Goal: Transaction & Acquisition: Book appointment/travel/reservation

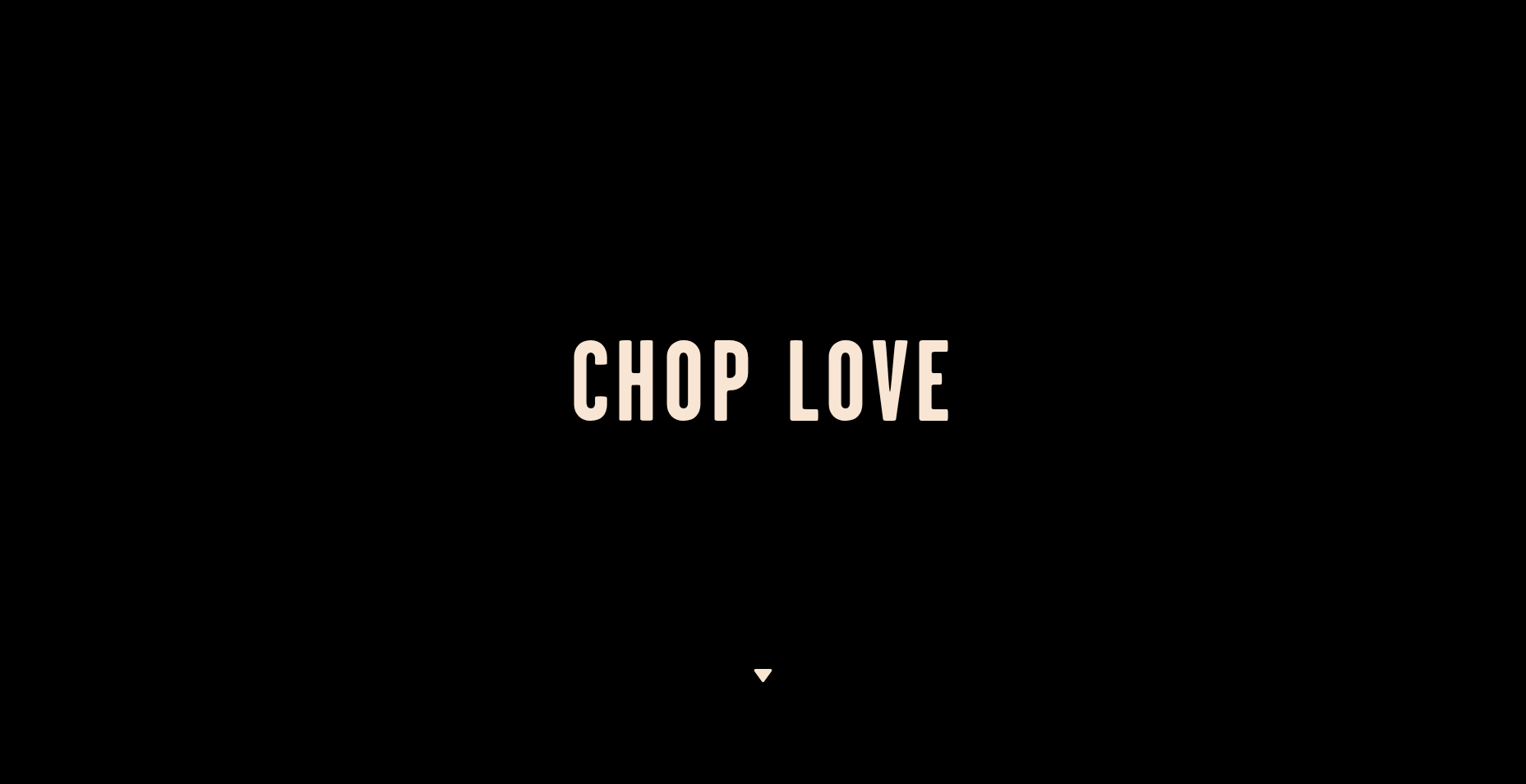
click at [761, 675] on img at bounding box center [763, 675] width 21 height 13
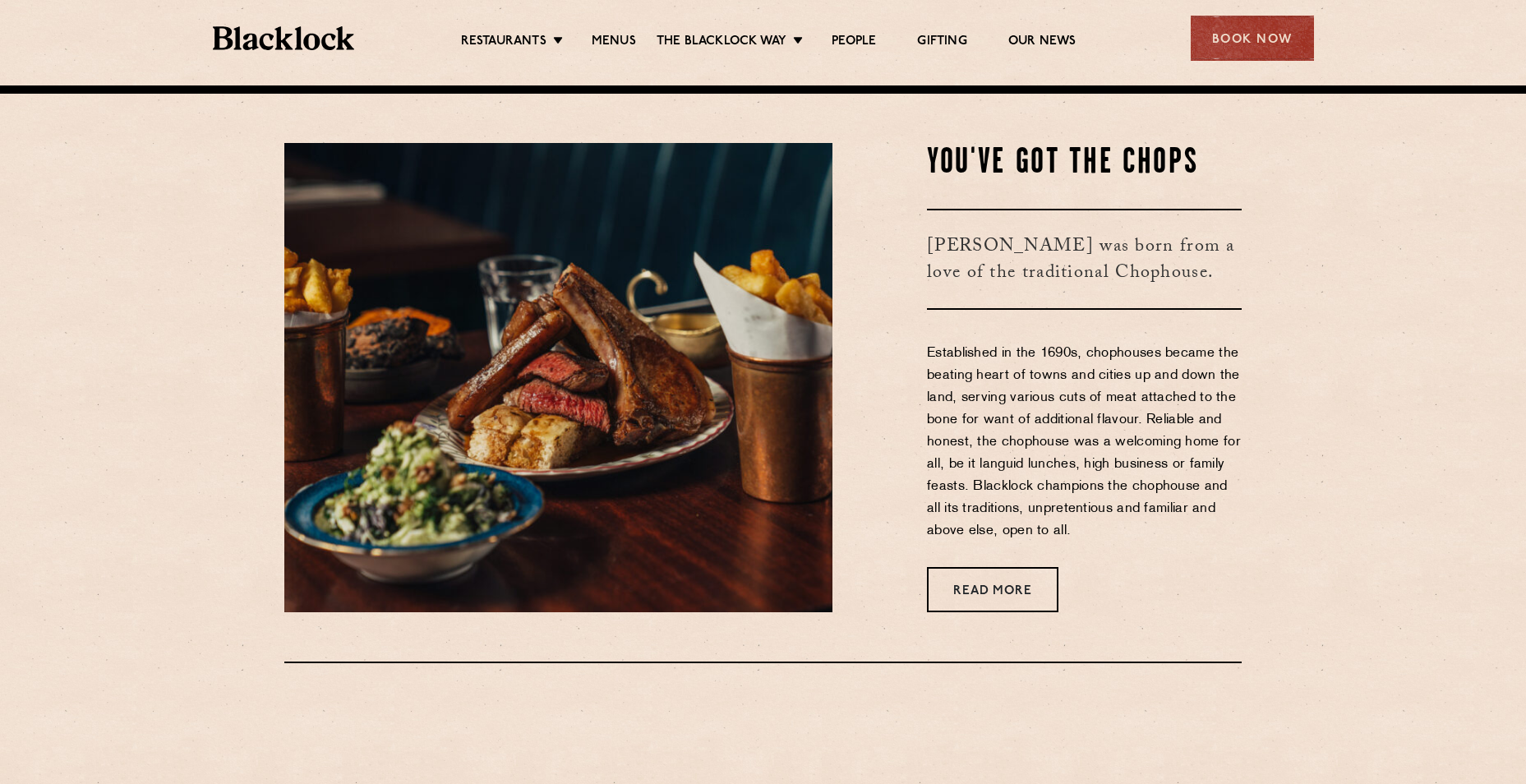
scroll to position [698, 0]
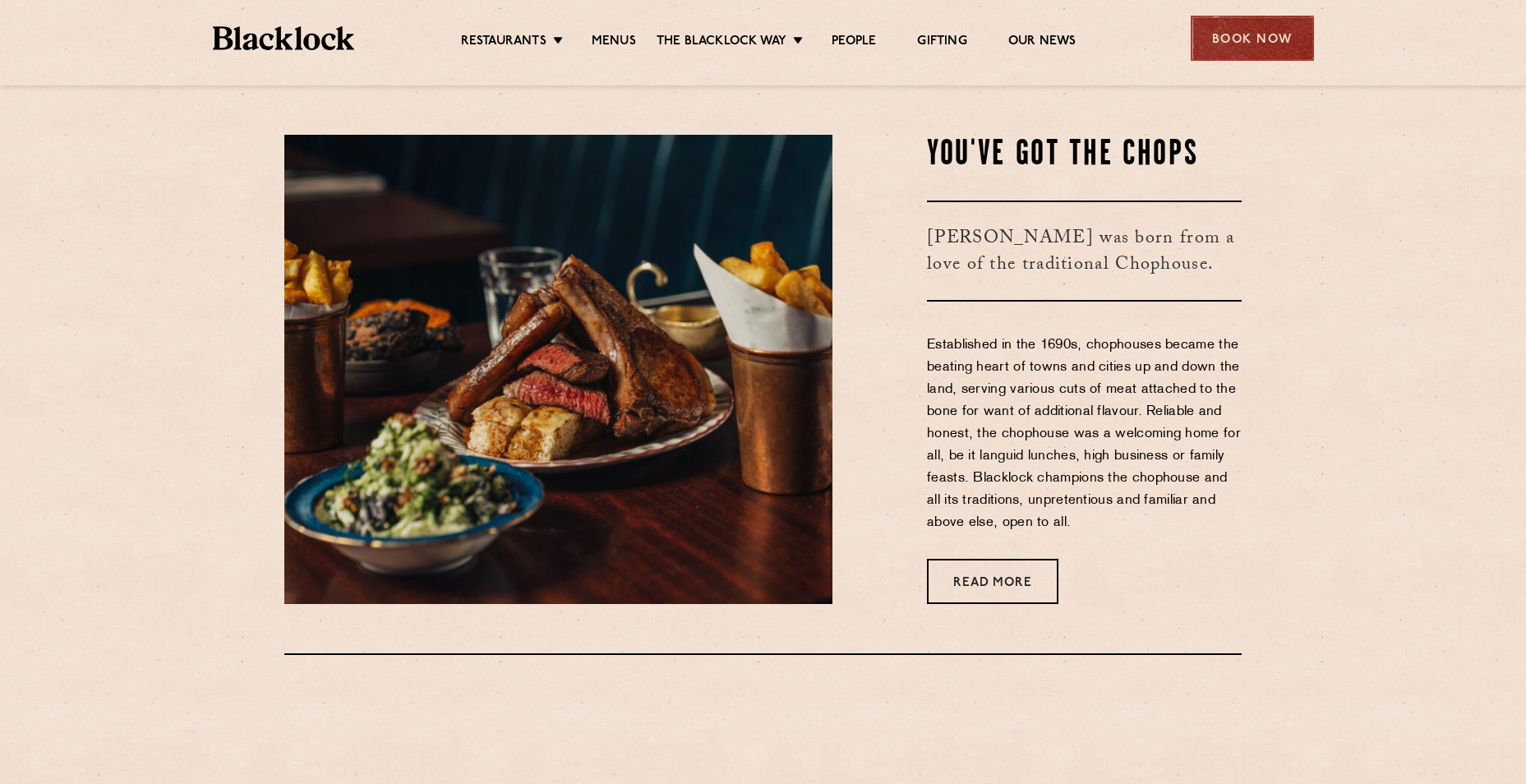
click at [1231, 33] on div "Book Now" at bounding box center [1252, 38] width 123 height 45
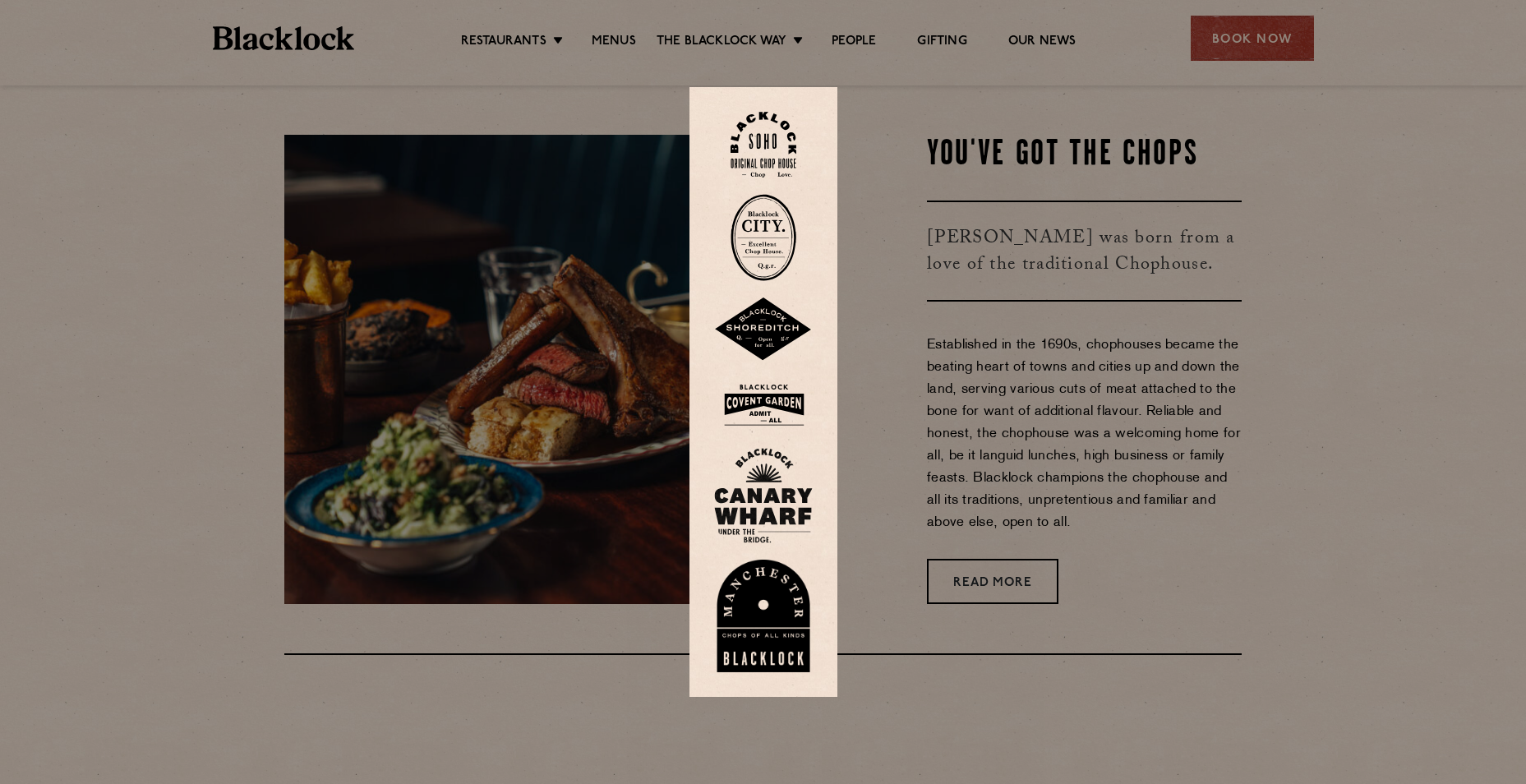
click at [778, 248] on img at bounding box center [763, 237] width 65 height 87
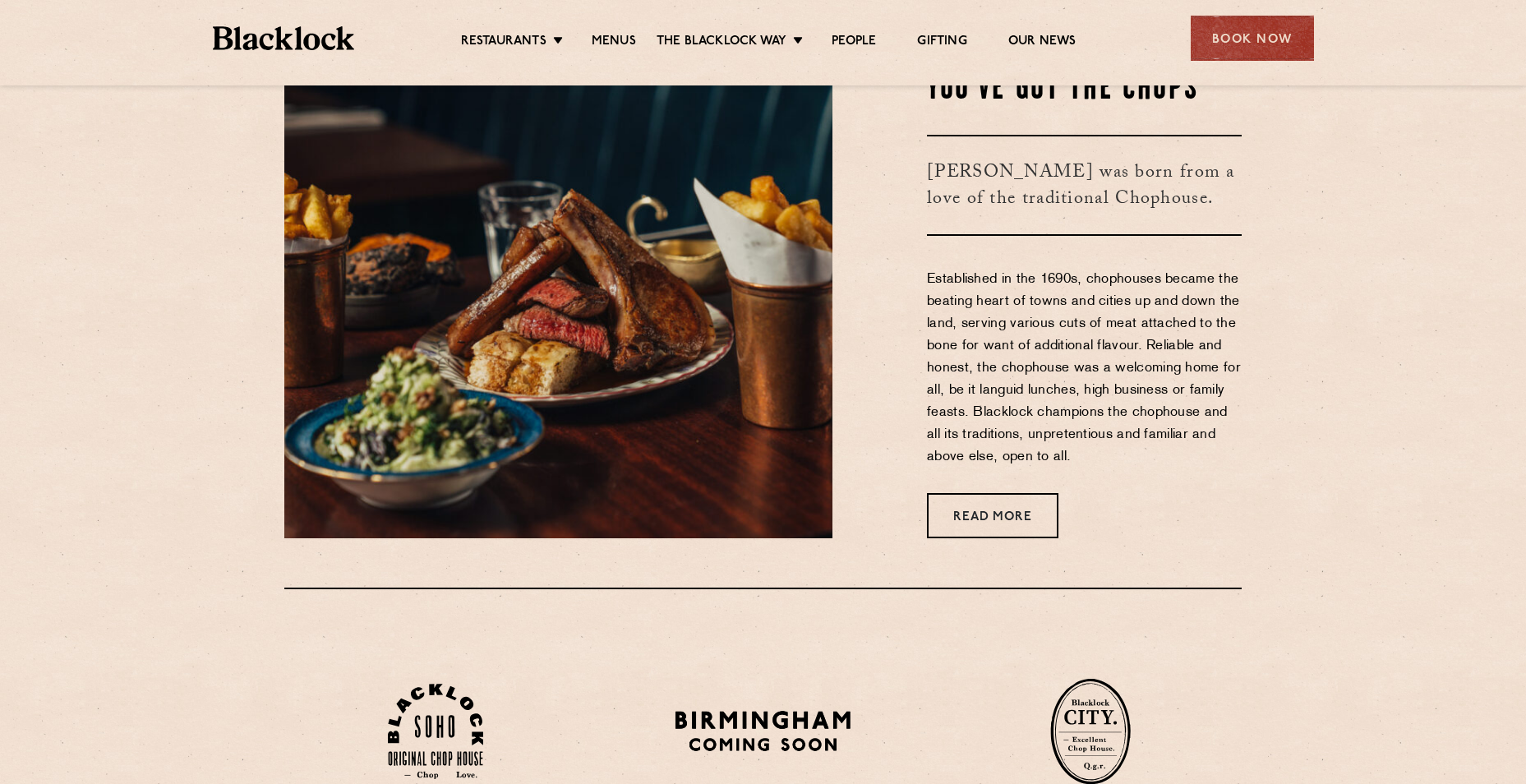
scroll to position [765, 0]
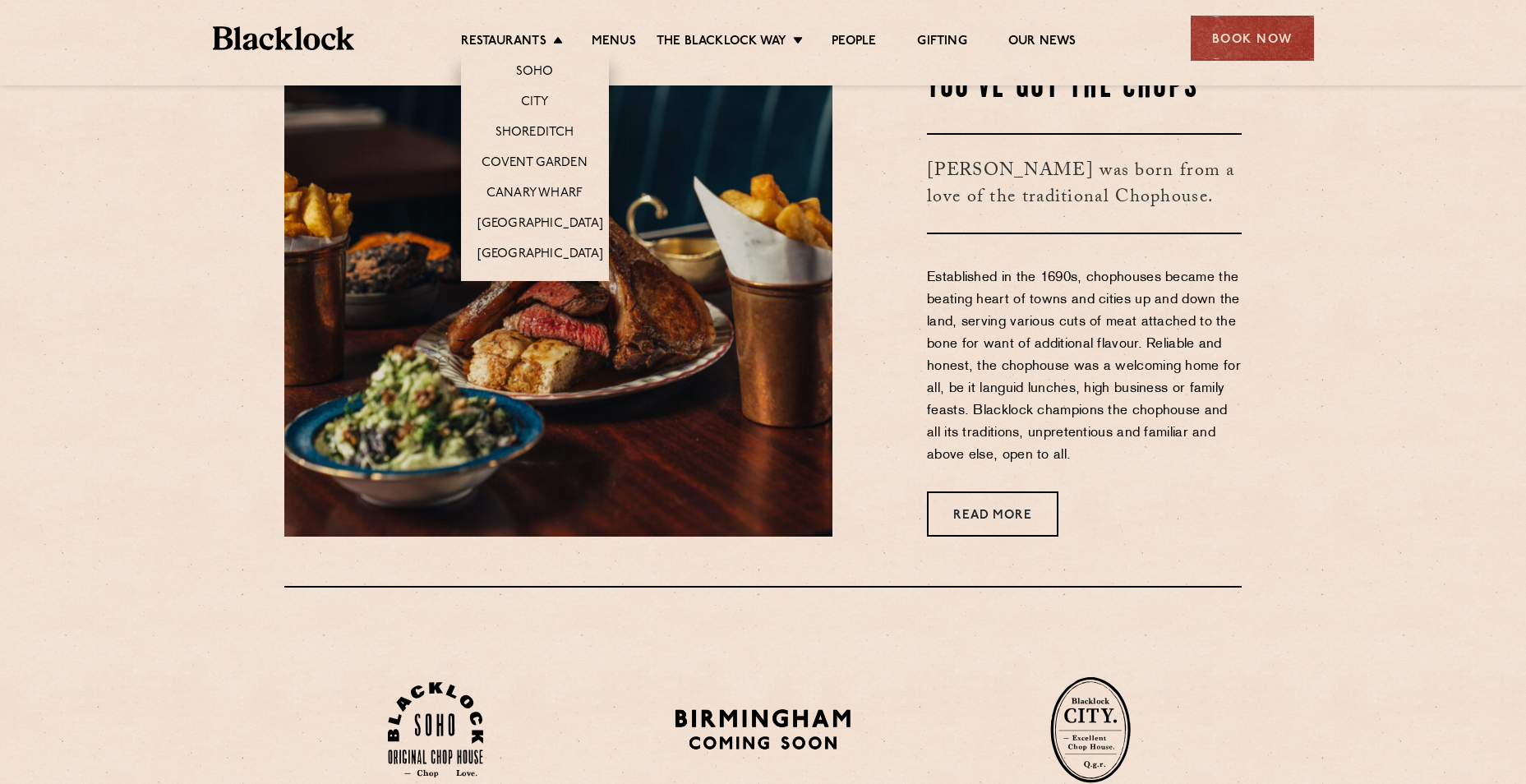
click at [555, 42] on li "Restaurants Soho City Shoreditch Covent Garden Canary Wharf Manchester Birmingh…" at bounding box center [515, 42] width 110 height 18
click at [534, 69] on link "Soho" at bounding box center [535, 73] width 38 height 18
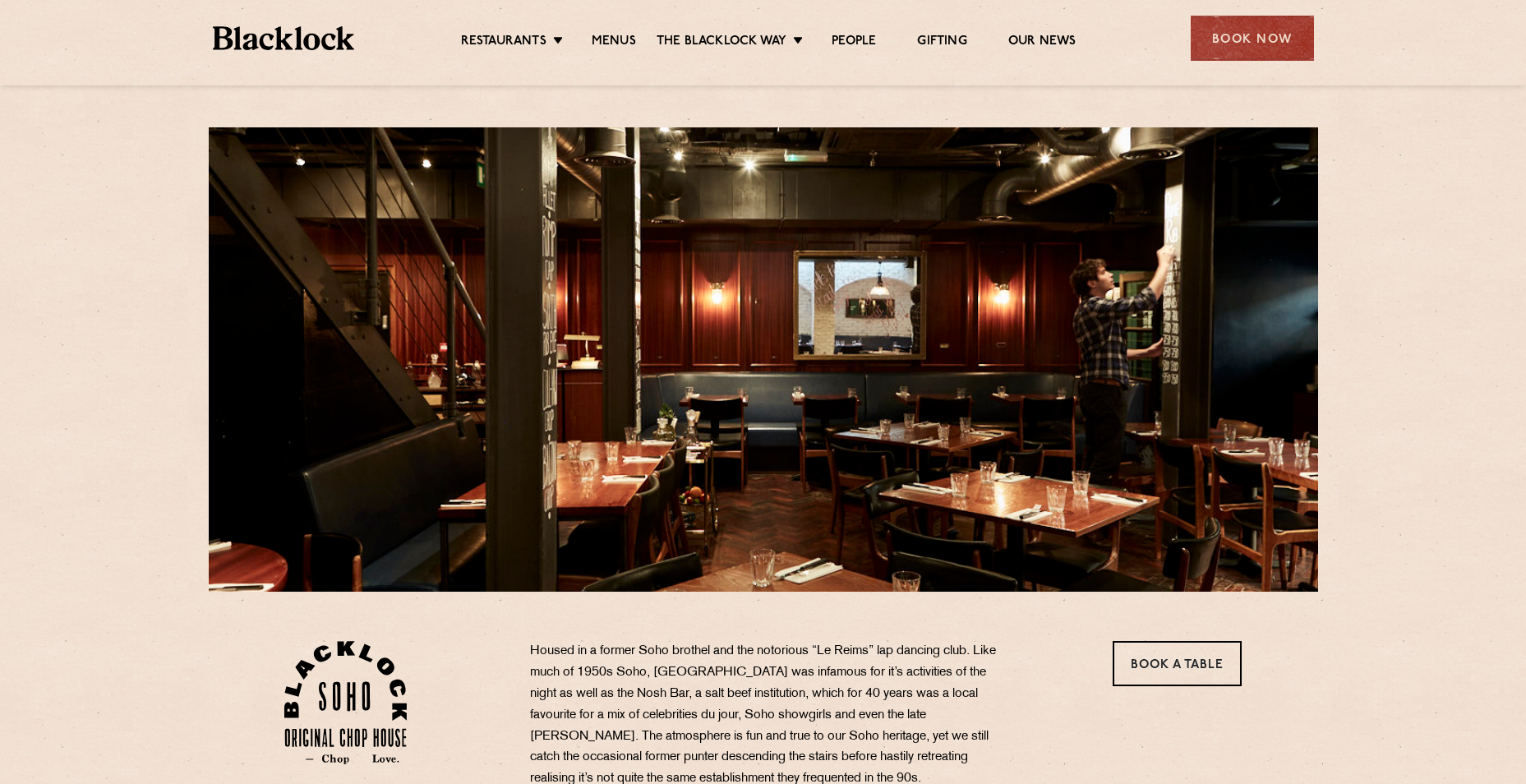
click at [1414, 307] on div "24 Great Windmill Street W1D 7LG T: +44 20 3441 6996 E: soho@theblacklock.com H…" at bounding box center [763, 797] width 1526 height 1593
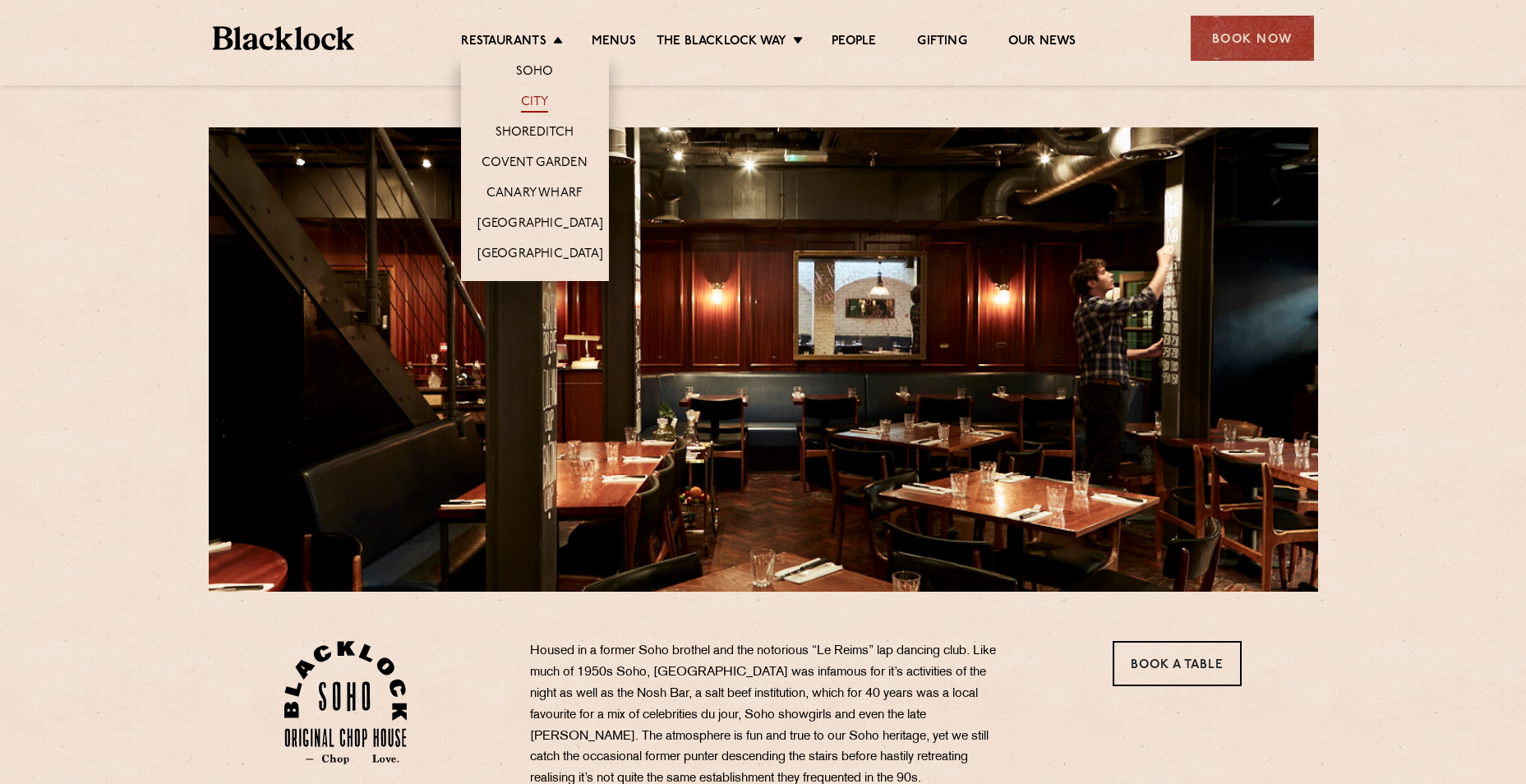
click at [533, 99] on link "City" at bounding box center [535, 104] width 28 height 18
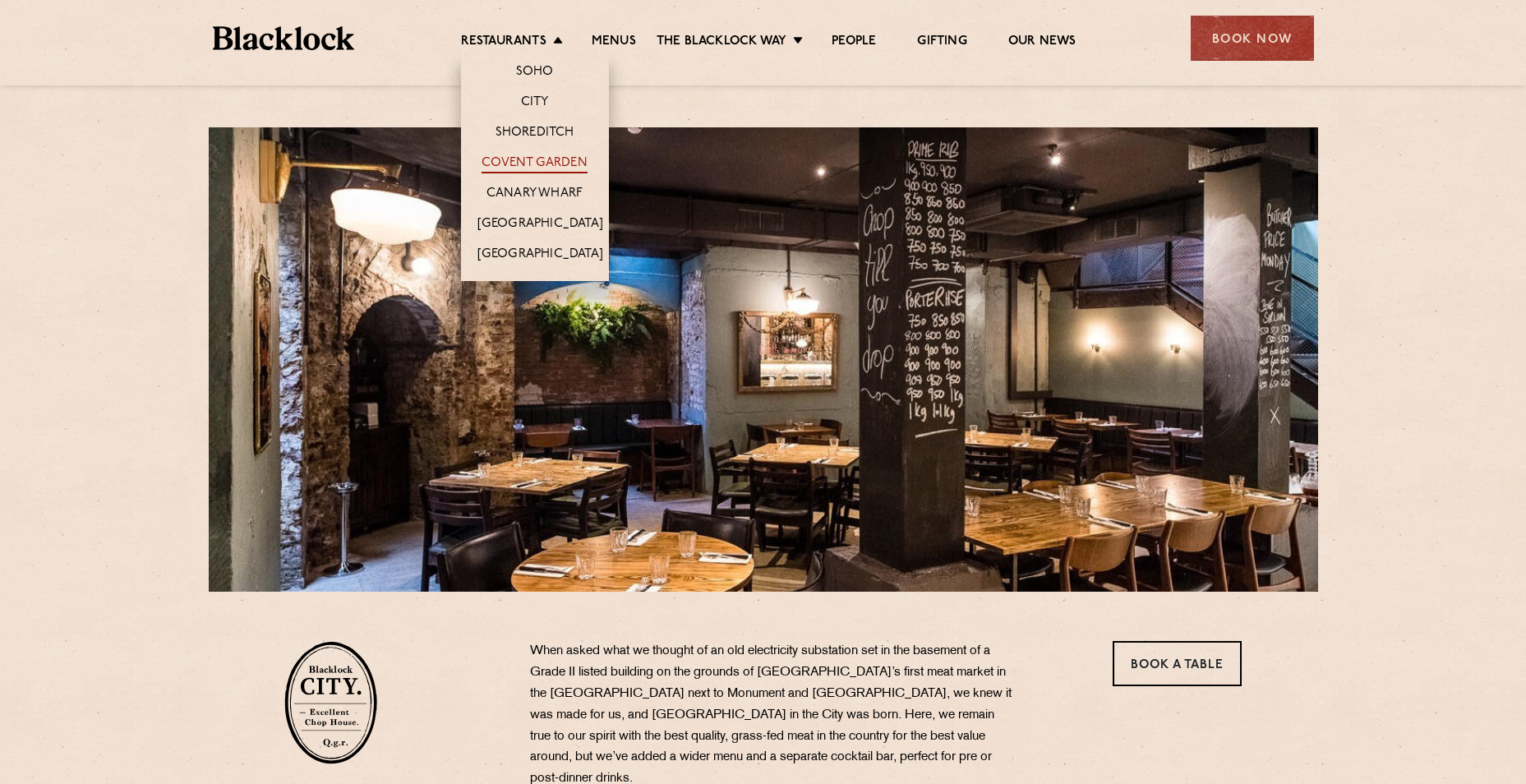
click at [523, 156] on link "Covent Garden" at bounding box center [534, 164] width 106 height 18
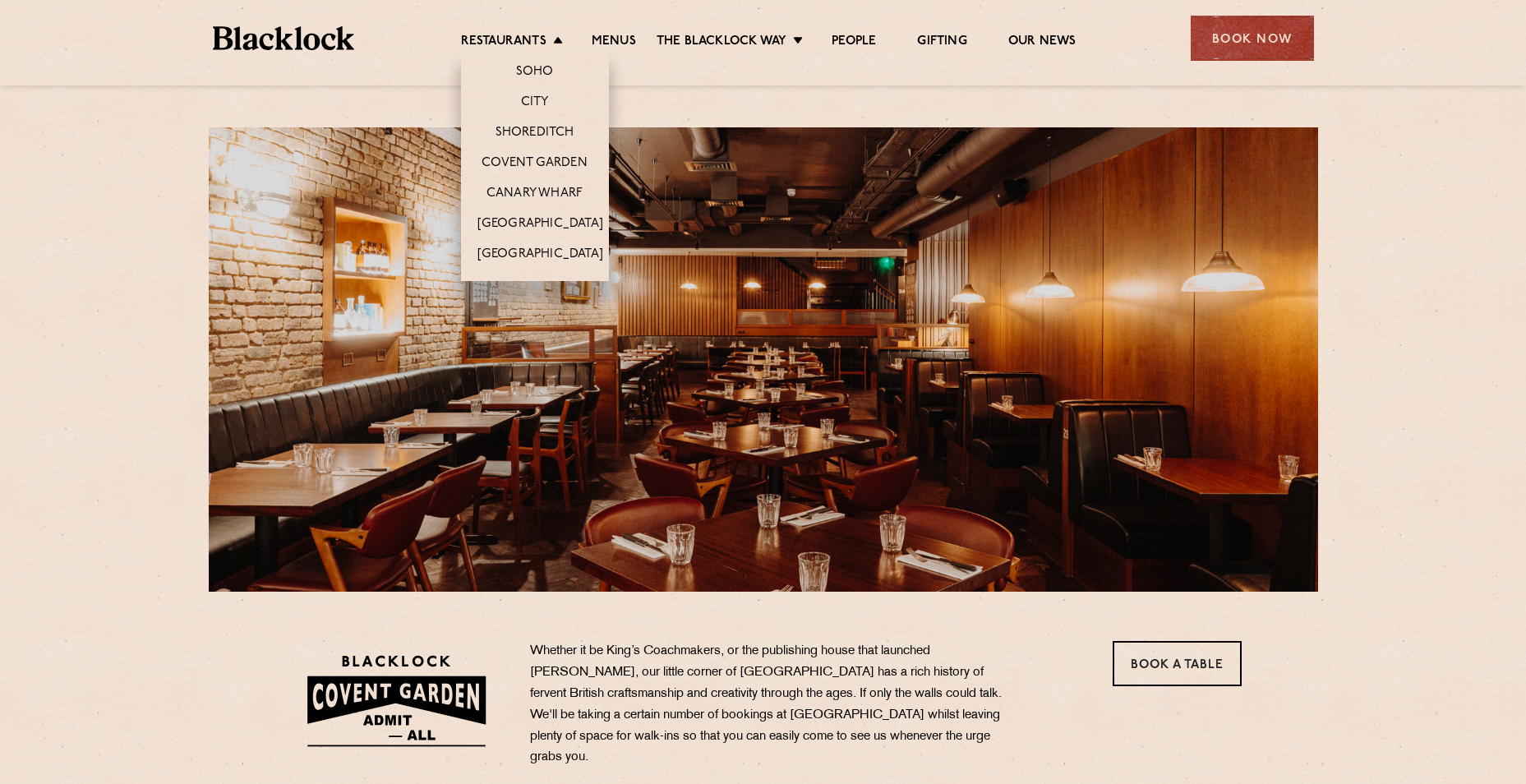
click at [558, 36] on li "Restaurants Soho City Shoreditch Covent Garden Canary Wharf Manchester Birmingh…" at bounding box center [515, 42] width 110 height 18
click at [538, 66] on link "Soho" at bounding box center [535, 73] width 38 height 18
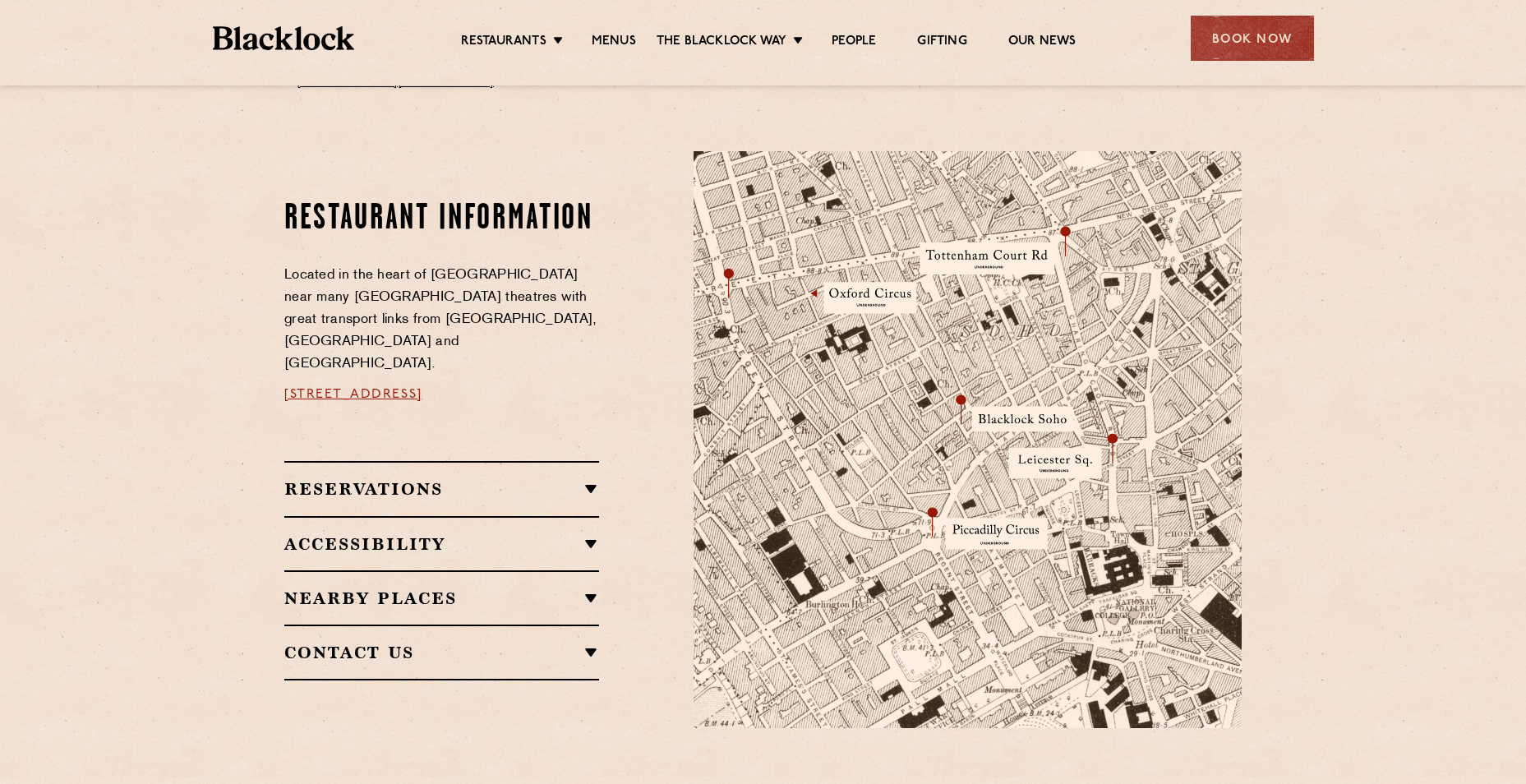
scroll to position [816, 0]
click at [589, 478] on h2 "Reservations" at bounding box center [442, 488] width 315 height 20
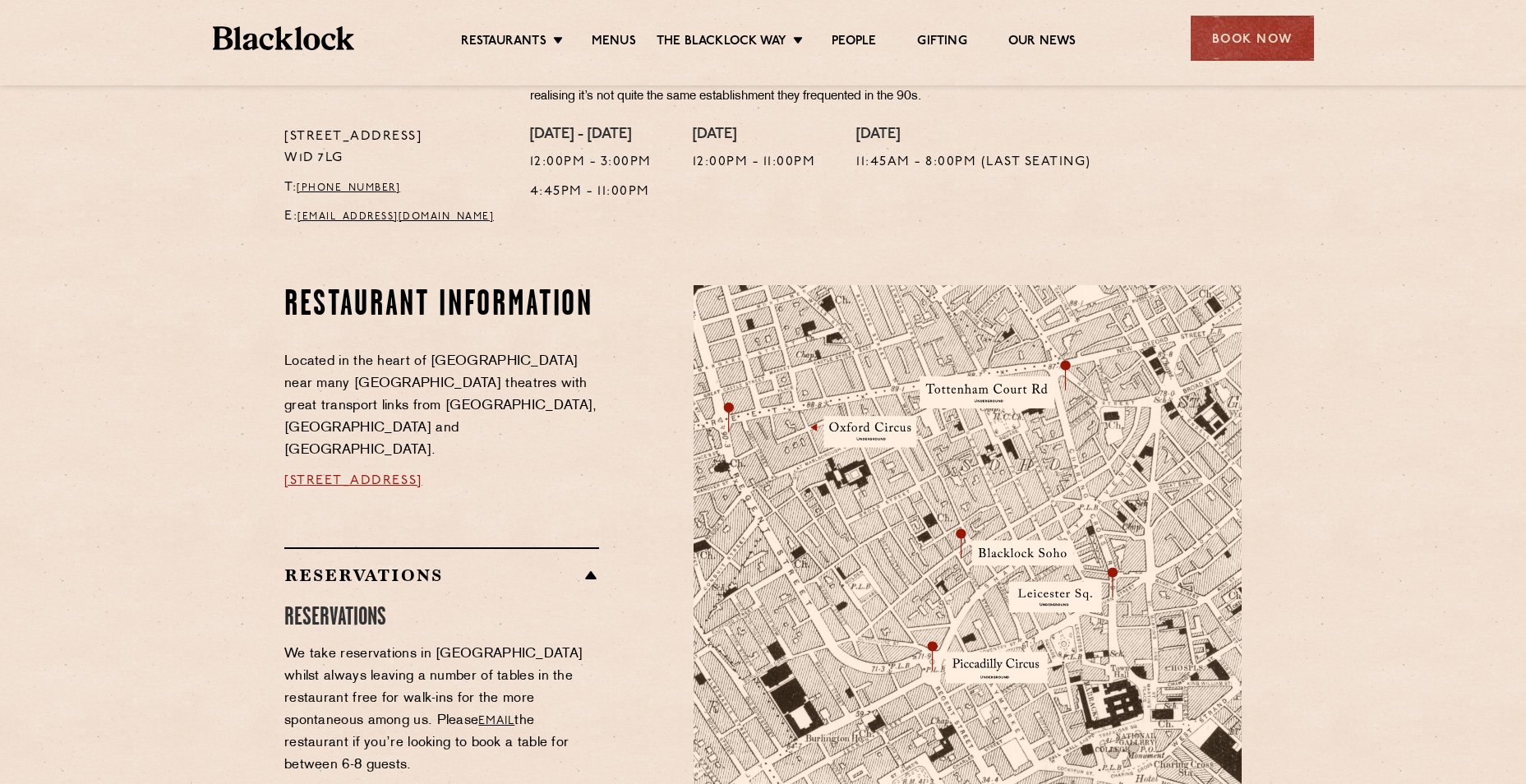
scroll to position [681, 0]
click at [1247, 45] on div "Book Now" at bounding box center [1252, 38] width 123 height 45
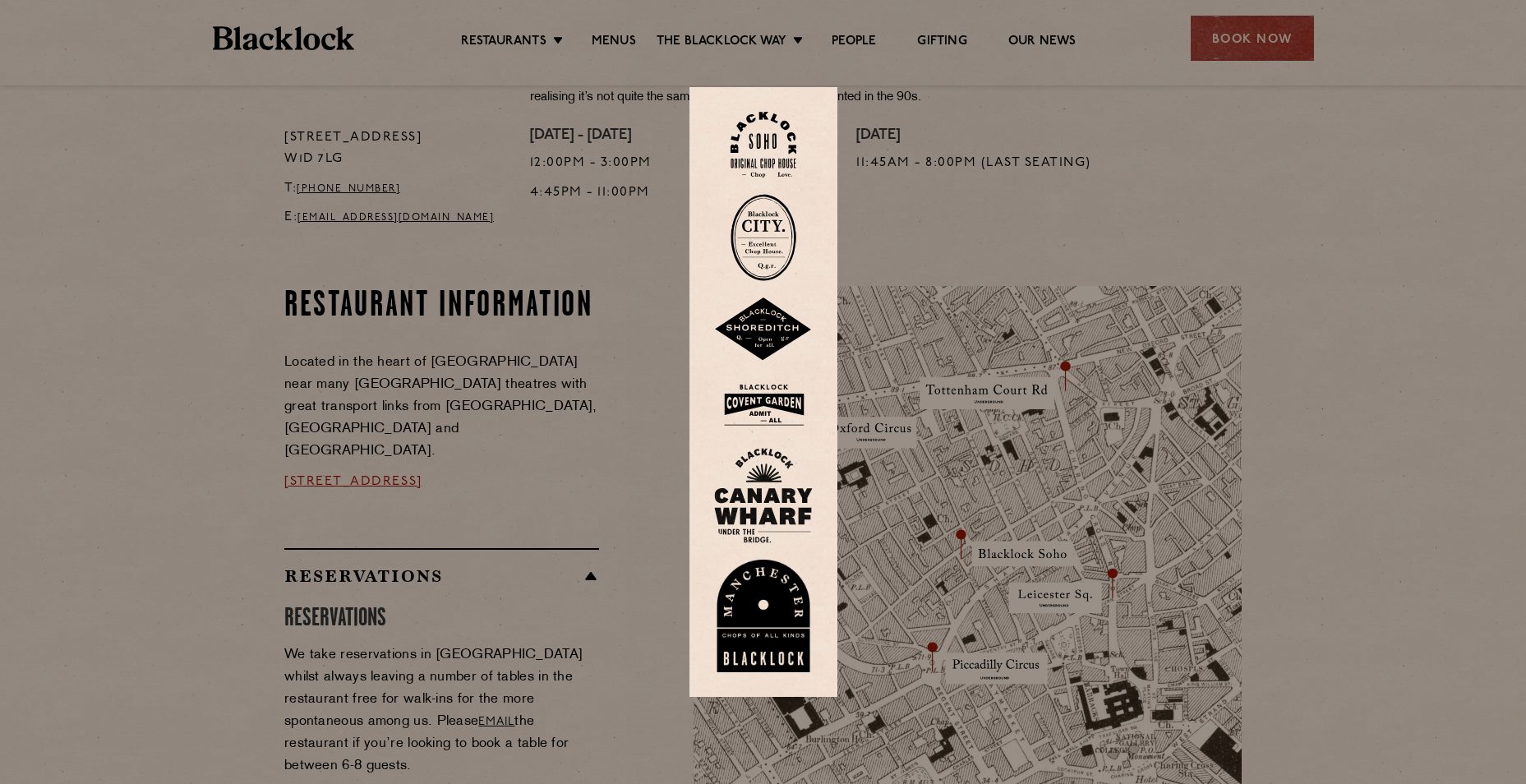
click at [1110, 150] on div at bounding box center [763, 392] width 1526 height 784
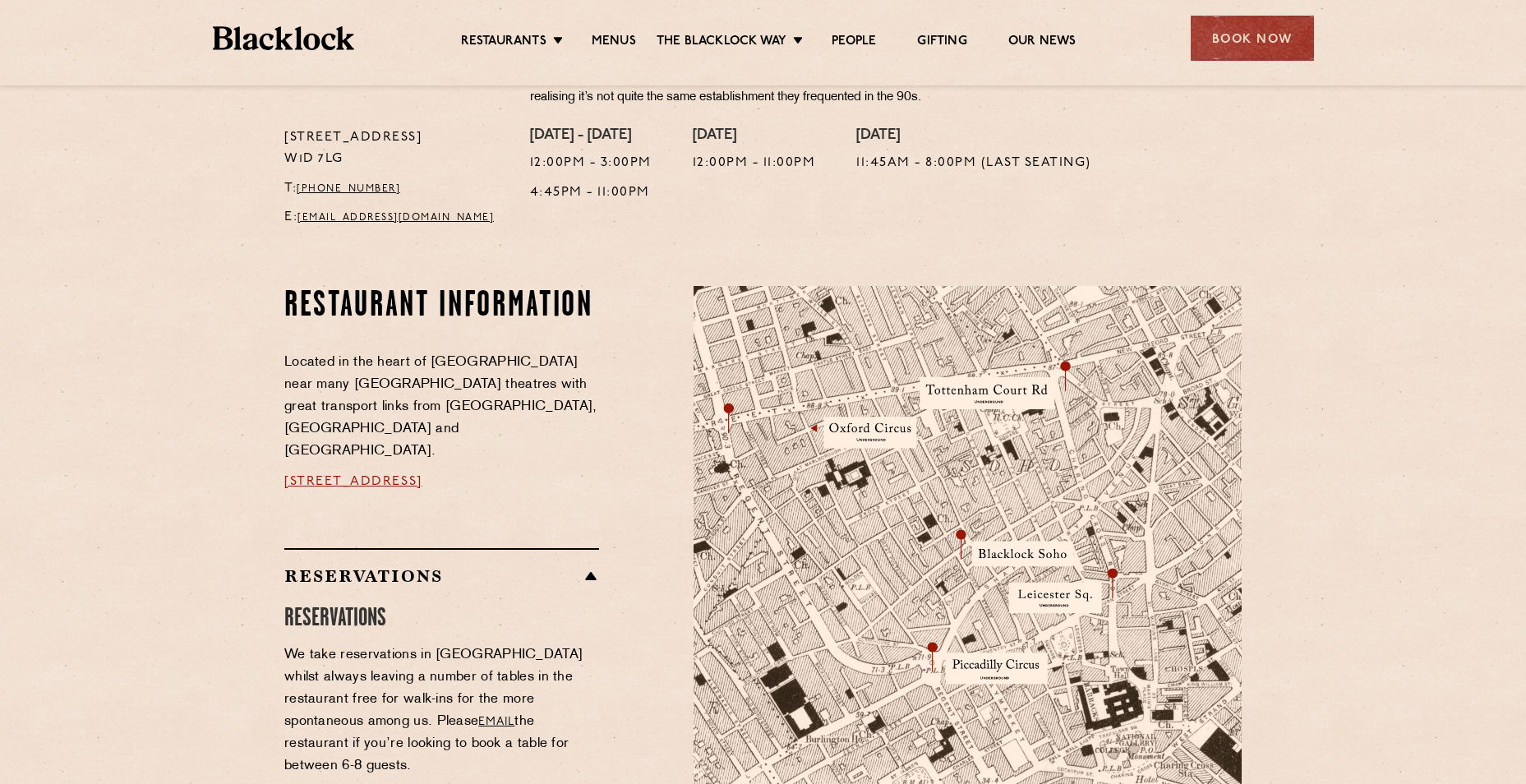
click at [1287, 24] on div "Book Now" at bounding box center [1252, 38] width 123 height 45
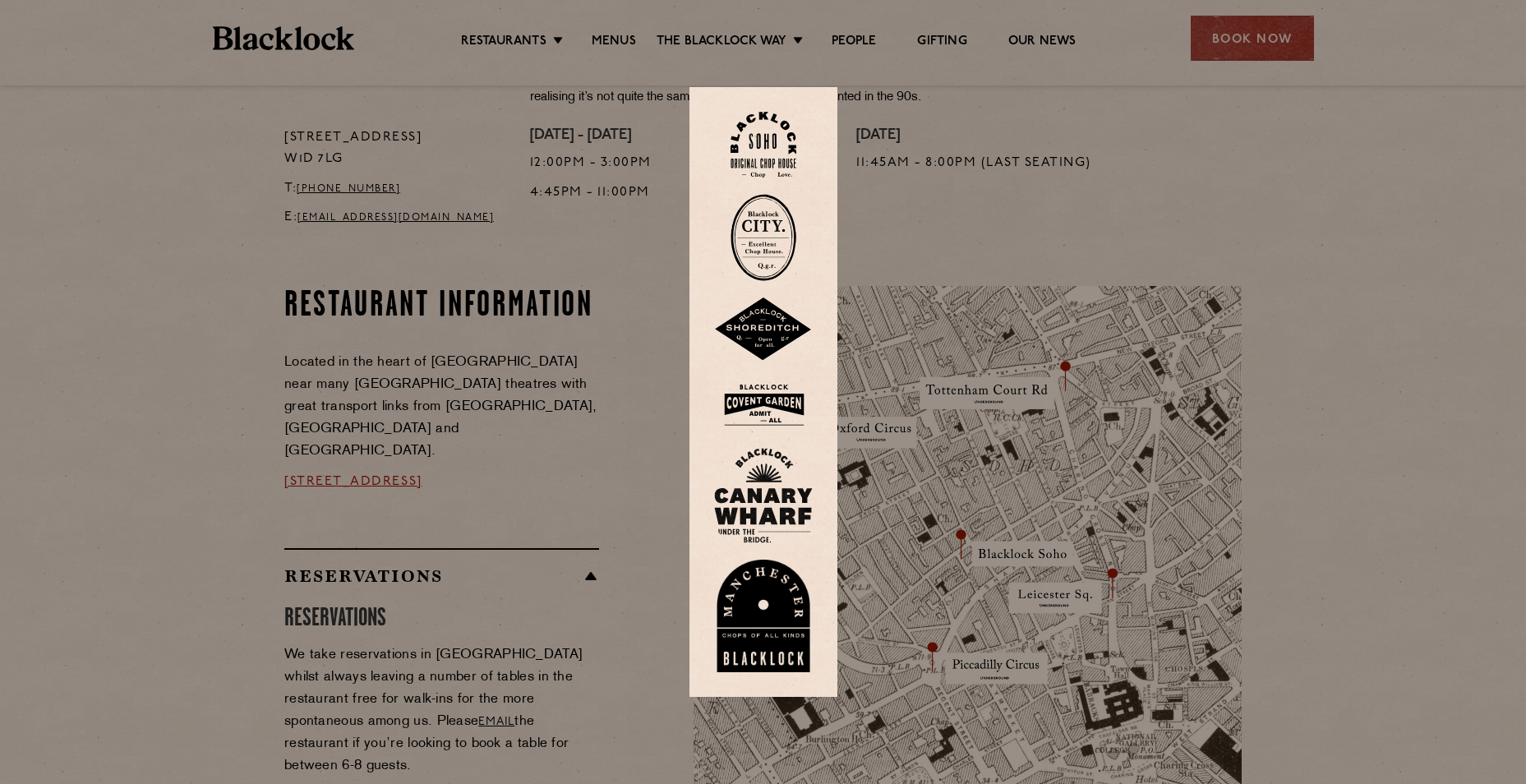
click at [780, 147] on img at bounding box center [763, 145] width 65 height 66
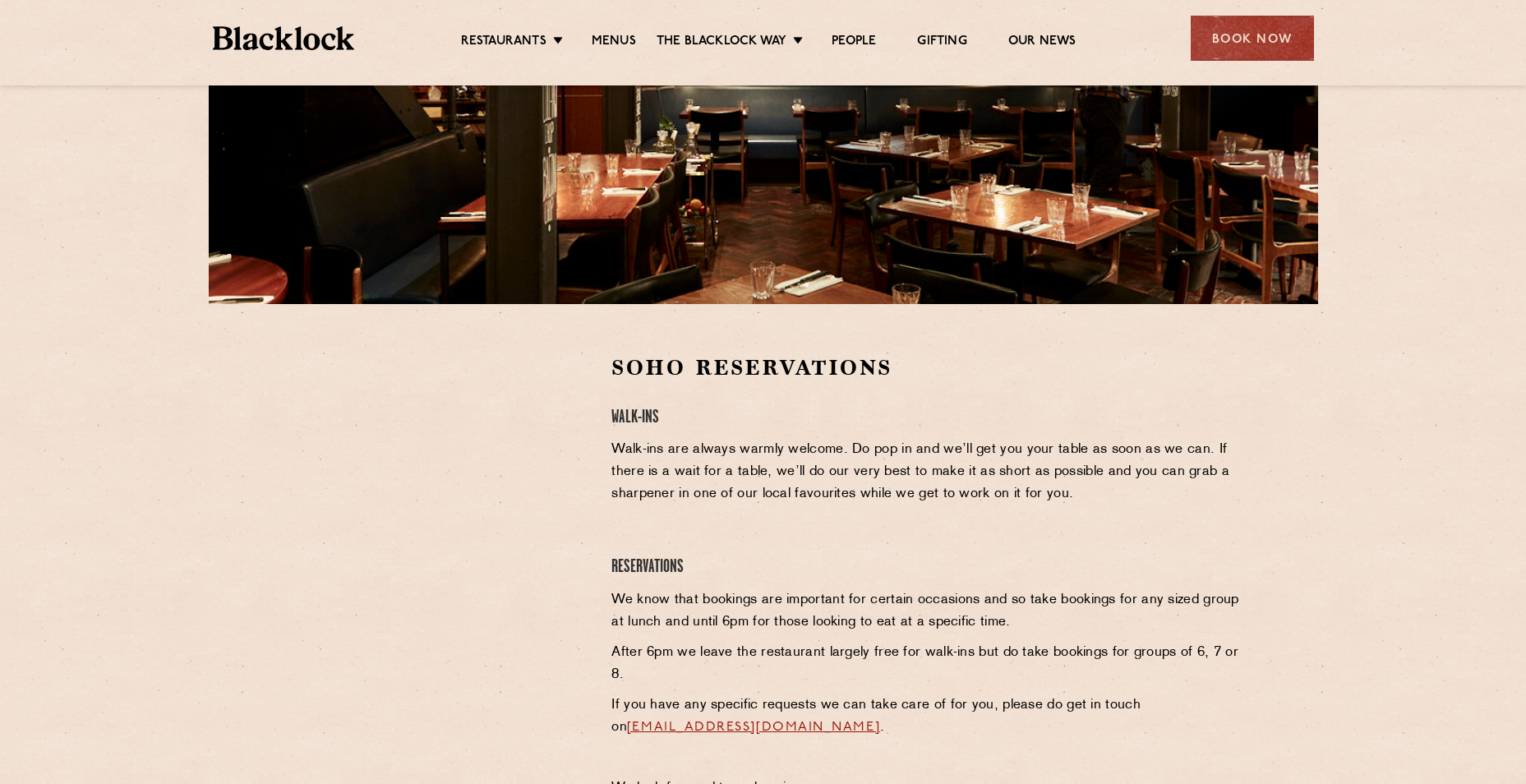
scroll to position [288, 0]
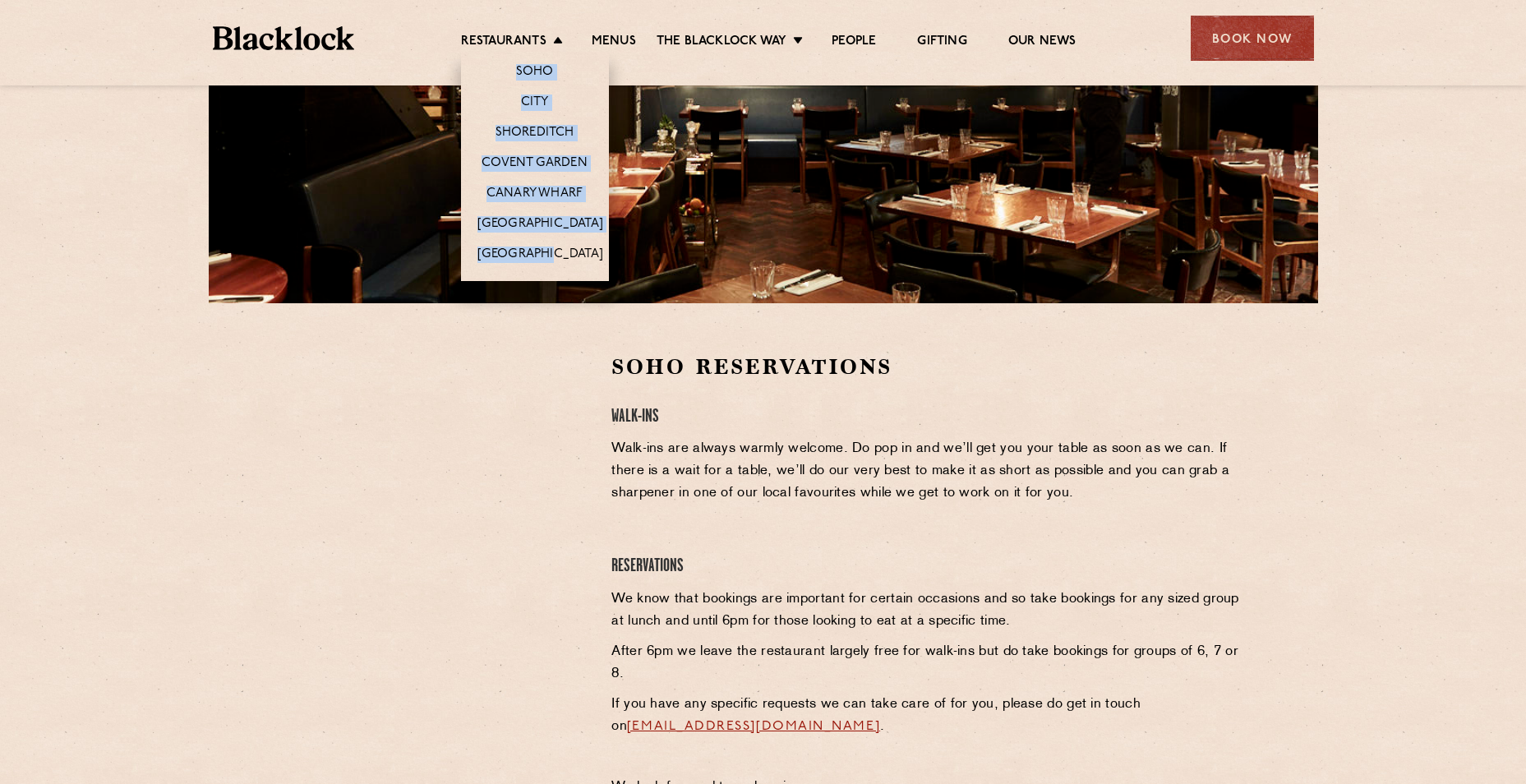
click at [551, 39] on li "Restaurants Soho City Shoreditch Covent Garden Canary Wharf Manchester Birmingh…" at bounding box center [515, 42] width 110 height 18
drag, startPoint x: 551, startPoint y: 39, endPoint x: 559, endPoint y: 109, distance: 70.5
click at [559, 110] on li "City" at bounding box center [534, 101] width 148 height 30
click at [537, 106] on link "City" at bounding box center [535, 104] width 28 height 18
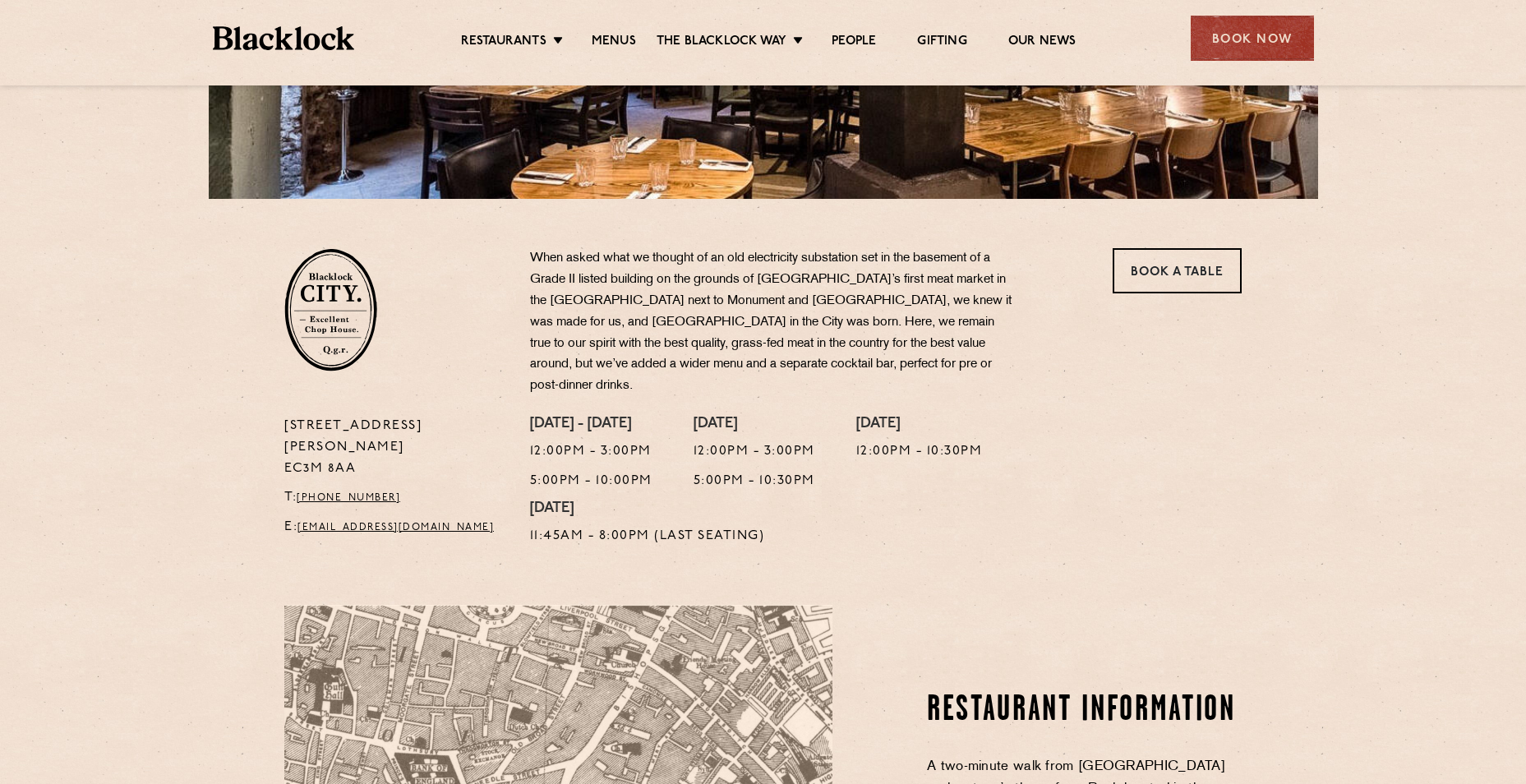
scroll to position [438, 0]
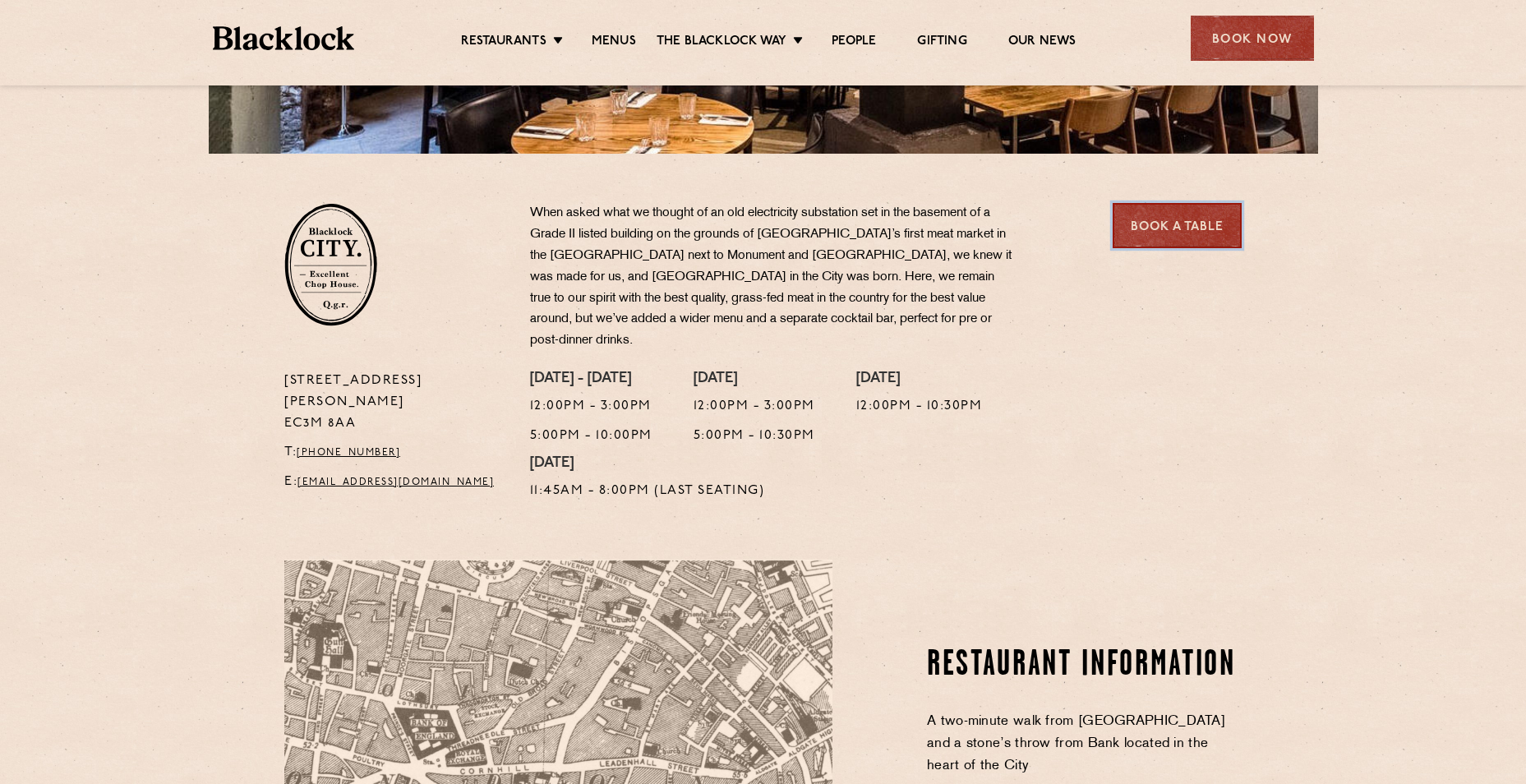
click at [1210, 218] on link "Book a Table" at bounding box center [1177, 226] width 129 height 45
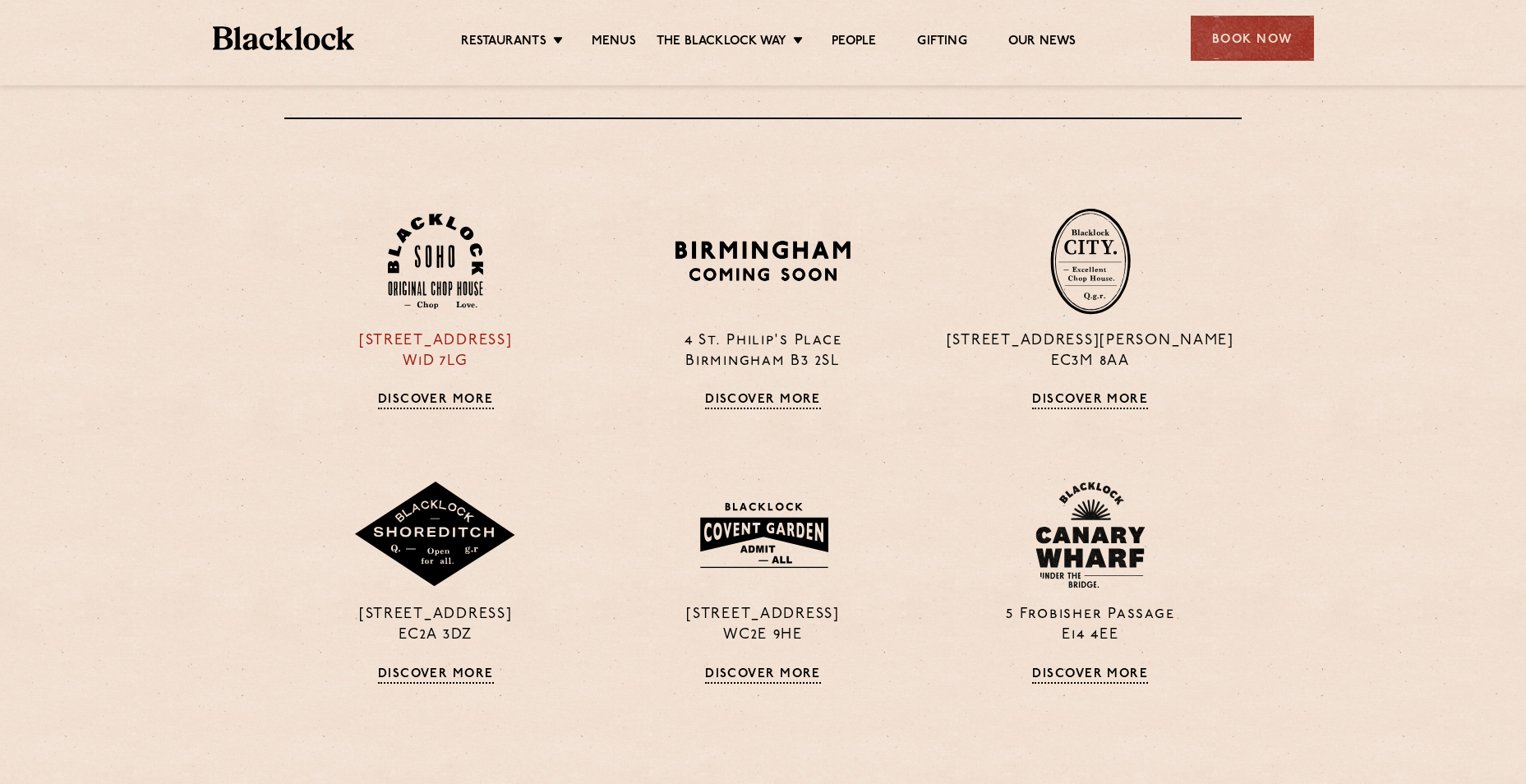
scroll to position [1235, 0]
click at [1120, 340] on p "[STREET_ADDRESS][PERSON_NAME]" at bounding box center [1090, 351] width 302 height 41
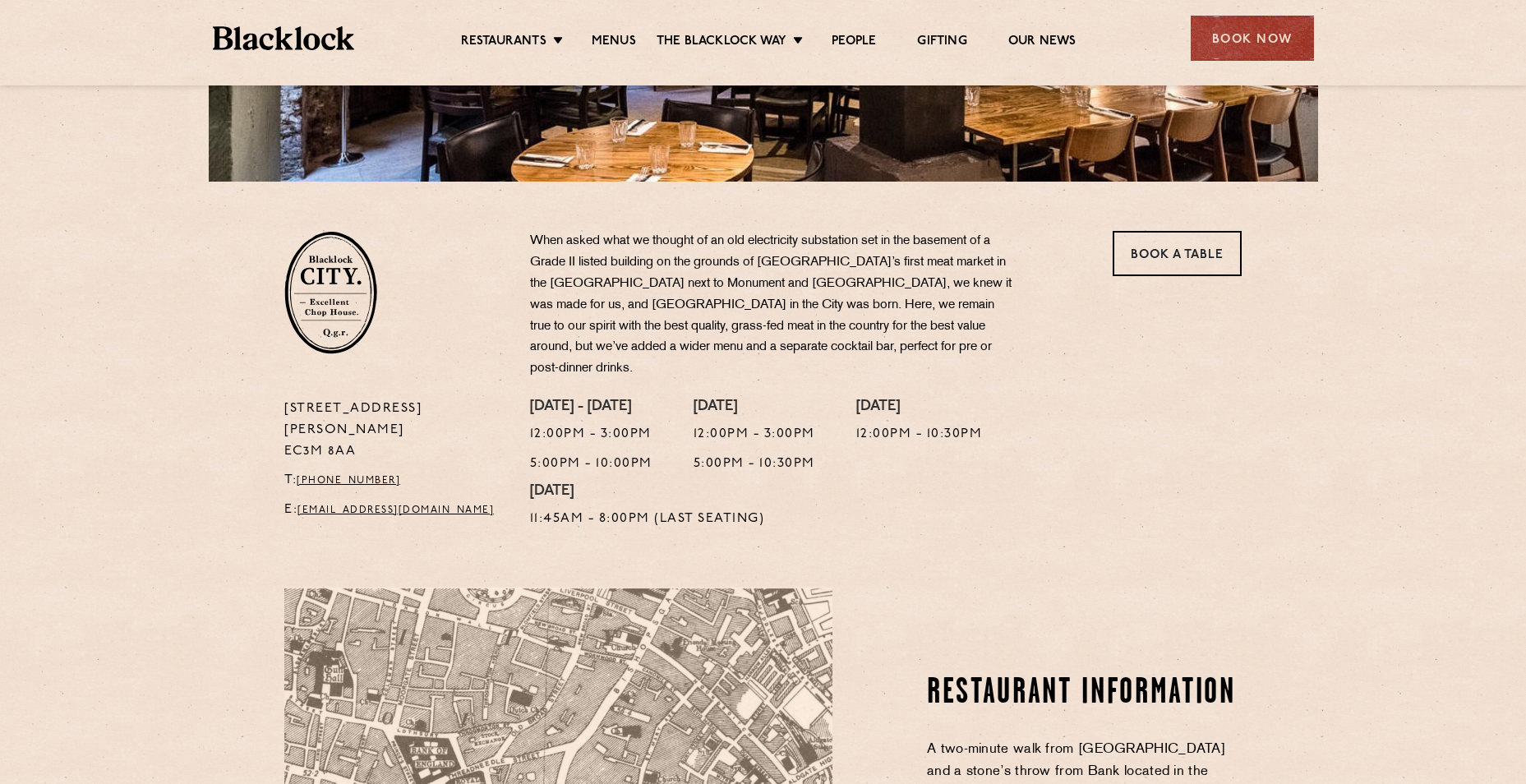
scroll to position [411, 0]
click at [1174, 261] on link "Book a Table" at bounding box center [1177, 252] width 129 height 45
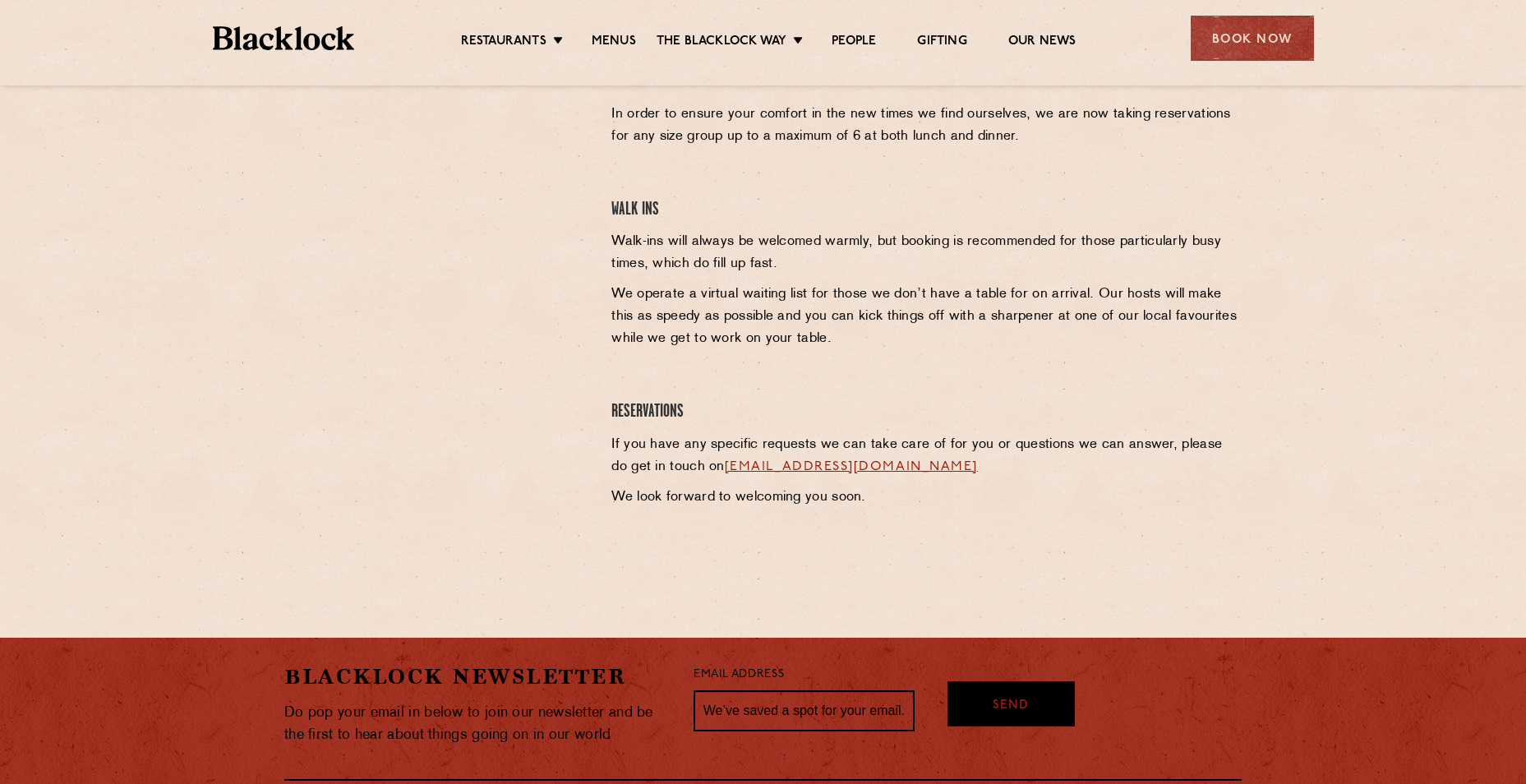
scroll to position [591, 0]
click at [894, 461] on link "[EMAIL_ADDRESS][DOMAIN_NAME]" at bounding box center [850, 465] width 253 height 13
